Goal: Task Accomplishment & Management: Use online tool/utility

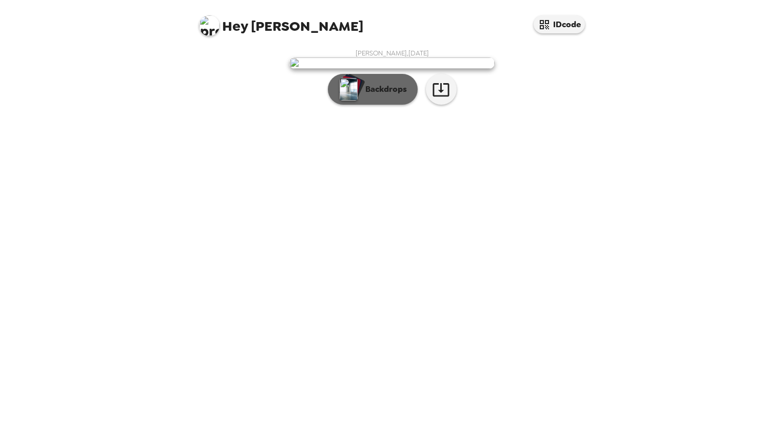
click at [386, 95] on p "Backdrops" at bounding box center [383, 89] width 47 height 12
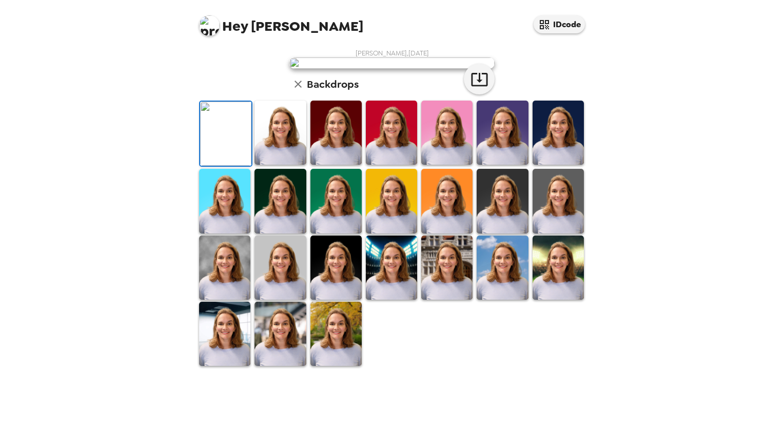
scroll to position [201, 0]
click at [267, 298] on img at bounding box center [280, 268] width 51 height 64
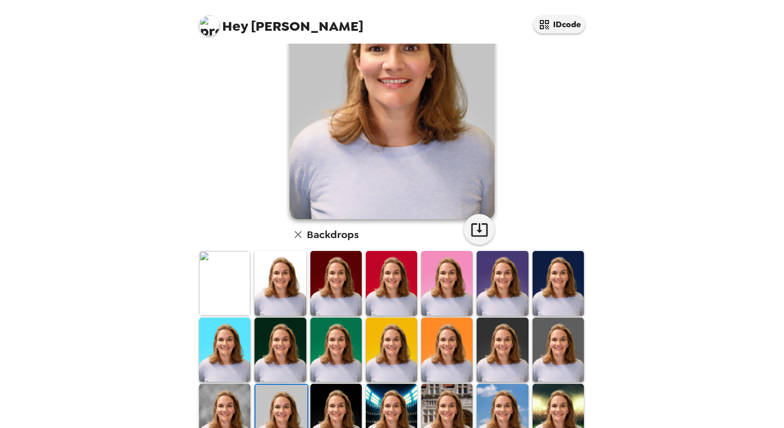
scroll to position [154, 0]
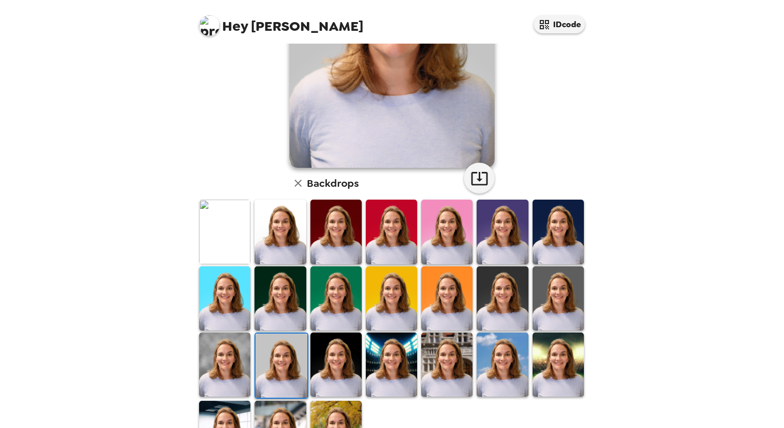
click at [546, 234] on img at bounding box center [558, 232] width 51 height 64
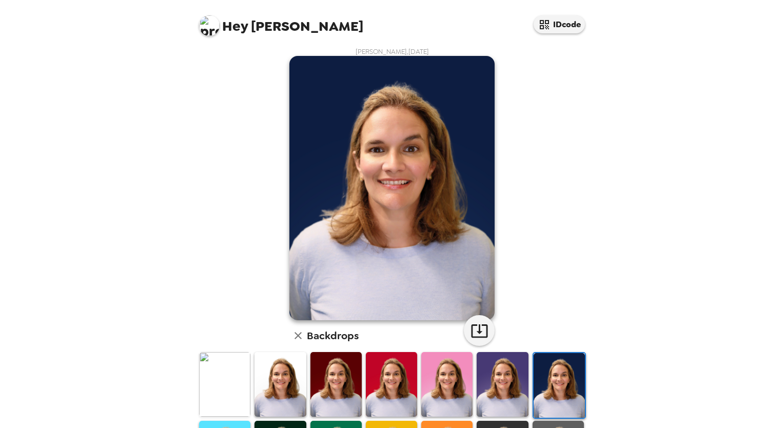
scroll to position [0, 0]
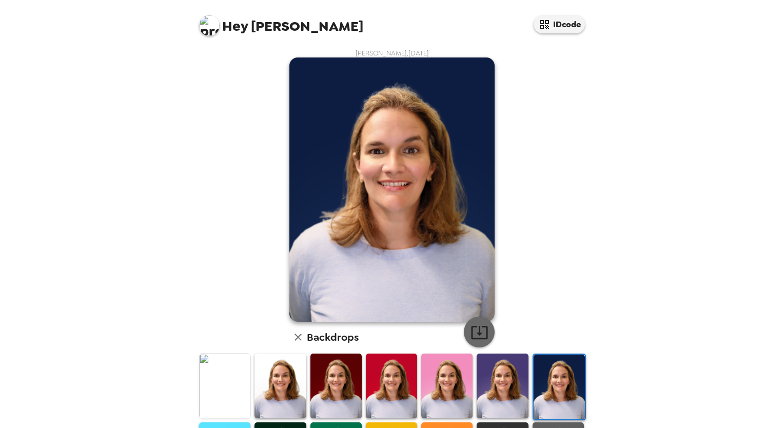
click at [471, 325] on icon "button" at bounding box center [480, 332] width 18 height 18
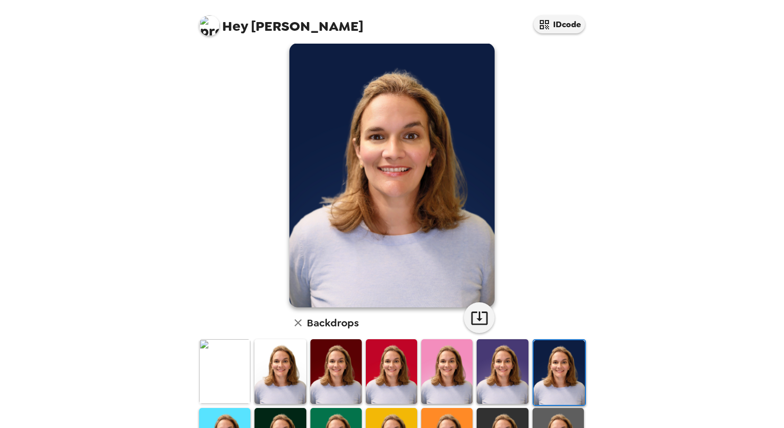
scroll to position [7, 0]
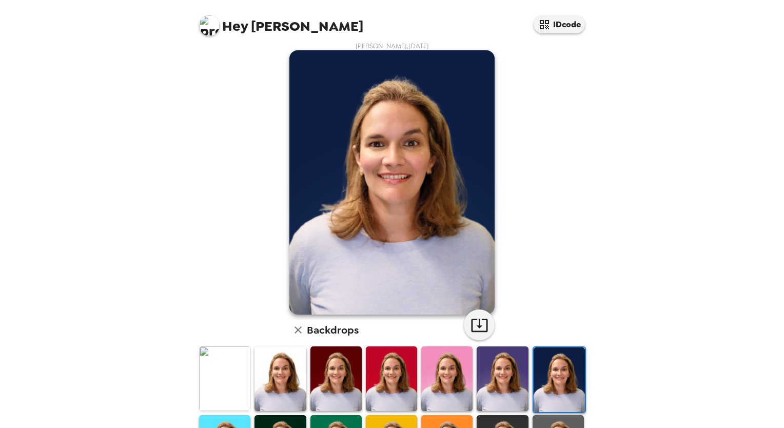
click at [632, 203] on div "Hey [PERSON_NAME] IDcode [PERSON_NAME] , [DATE] Backdrops" at bounding box center [392, 214] width 784 height 428
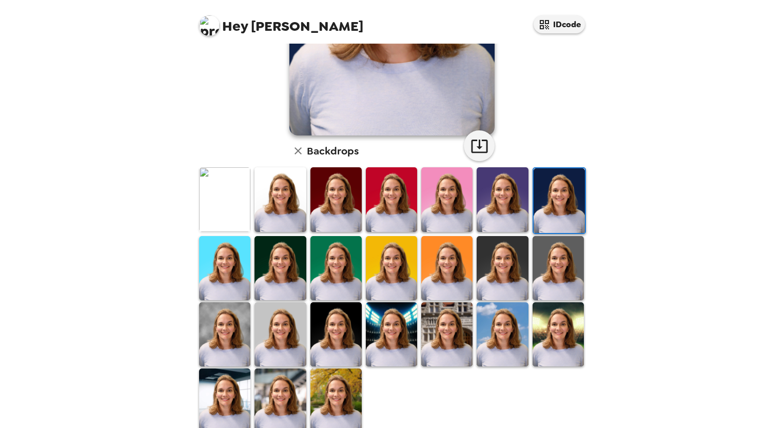
scroll to position [201, 0]
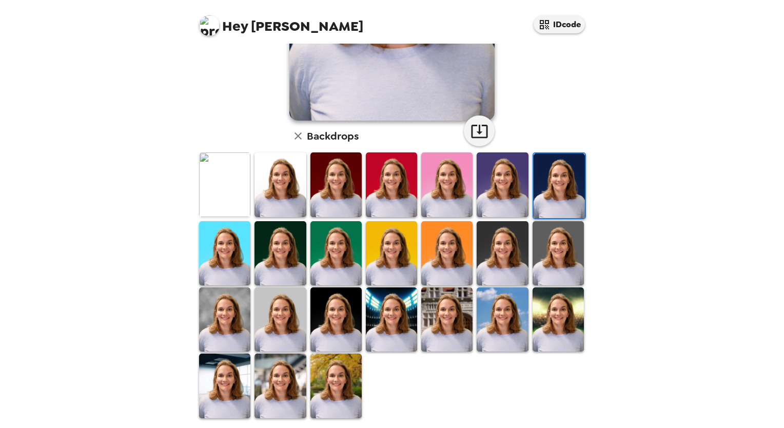
click at [236, 325] on img at bounding box center [224, 319] width 51 height 64
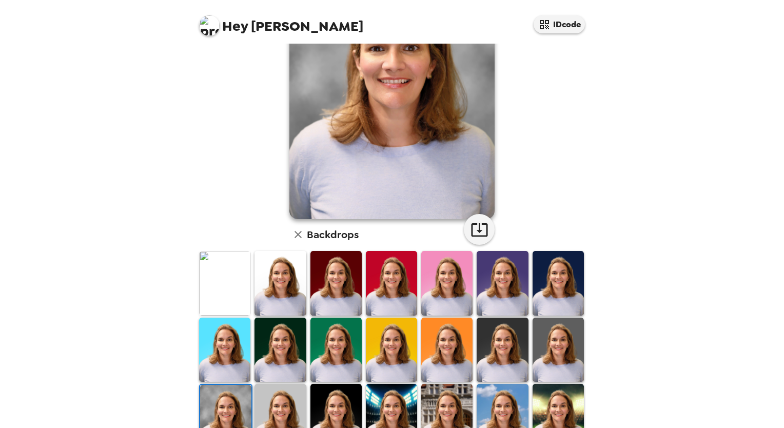
scroll to position [49, 0]
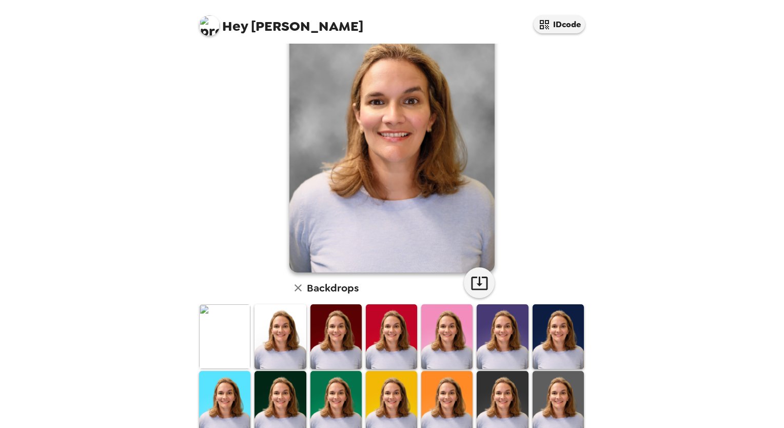
click at [664, 152] on div "Hey [PERSON_NAME] IDcode [PERSON_NAME] , [DATE] Backdrops" at bounding box center [392, 214] width 784 height 428
